Goal: Transaction & Acquisition: Purchase product/service

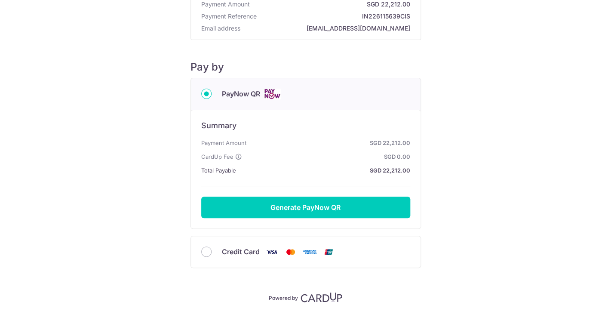
scroll to position [63, 0]
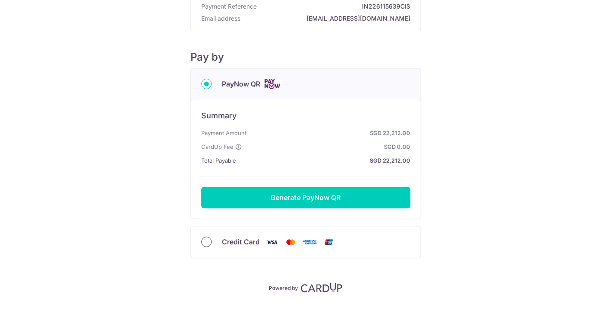
click at [206, 244] on input "Credit Card" at bounding box center [206, 241] width 10 height 10
radio input "true"
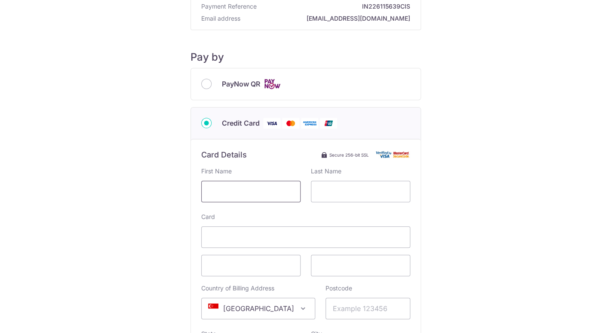
click at [247, 193] on input "text" at bounding box center [250, 190] width 99 height 21
type input "[PERSON_NAME]"
click at [437, 239] on div "Payment Details Payment Amount SGD 22,212.00 Payment Reference IN226115639CIS E…" at bounding box center [305, 219] width 569 height 536
click at [286, 189] on input "[PERSON_NAME]" at bounding box center [250, 190] width 99 height 21
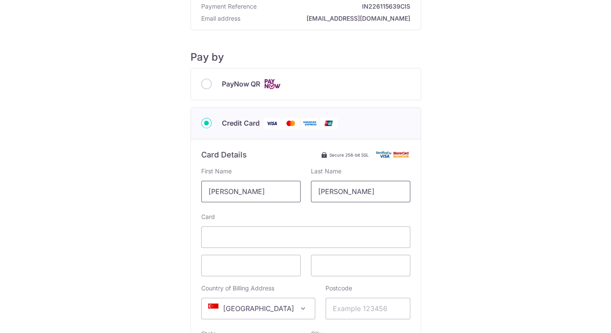
type input "[PERSON_NAME]"
click at [356, 191] on input "[PERSON_NAME]" at bounding box center [360, 190] width 99 height 21
type input "[PERSON_NAME]"
click at [438, 273] on div "Payment Details Payment Amount SGD 22,212.00 Payment Reference IN226115639CIS E…" at bounding box center [305, 219] width 569 height 536
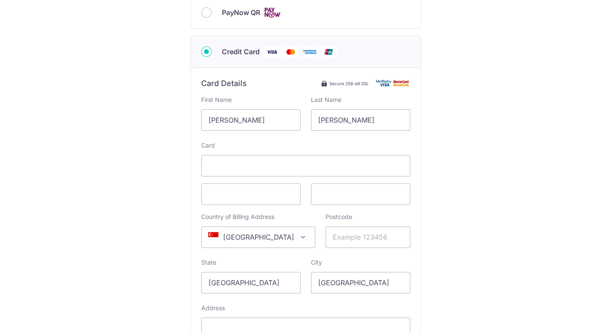
scroll to position [135, 0]
click at [362, 238] on input "Postcode" at bounding box center [367, 235] width 85 height 21
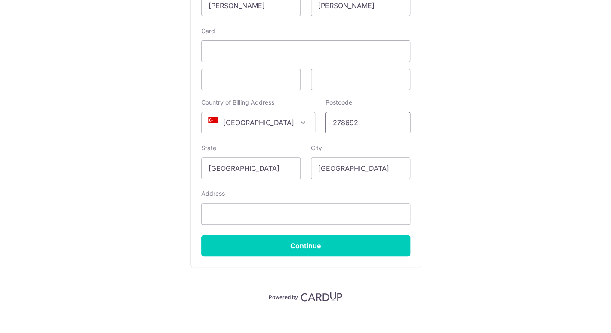
scroll to position [257, 0]
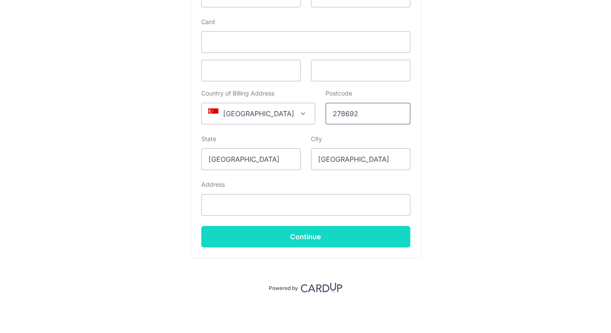
type input "278692"
click at [301, 238] on input "Continue" at bounding box center [305, 236] width 209 height 21
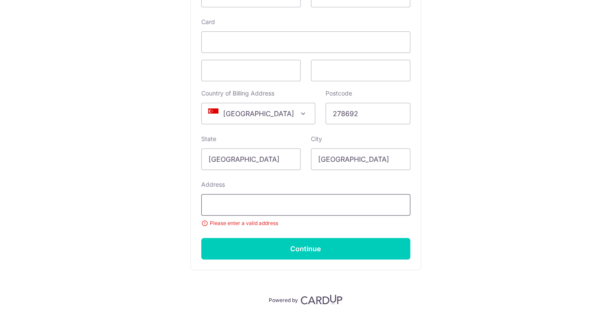
click at [271, 206] on input "Address" at bounding box center [305, 204] width 209 height 21
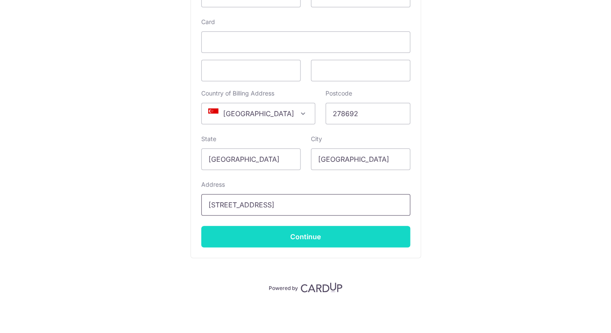
type input "[STREET_ADDRESS]"
click at [304, 240] on input "Continue" at bounding box center [305, 236] width 209 height 21
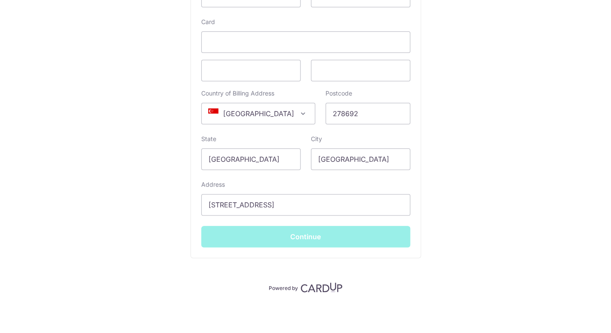
type input "**** 4676"
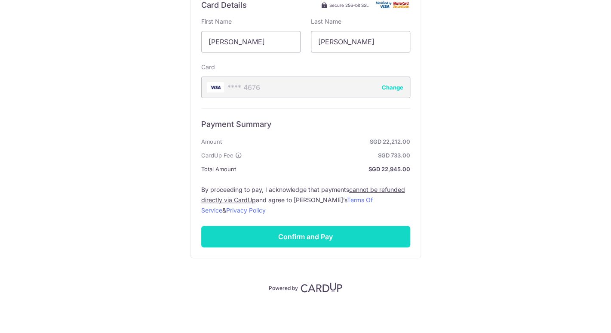
click at [302, 234] on input "Confirm and Pay" at bounding box center [305, 236] width 209 height 21
